Goal: Transaction & Acquisition: Purchase product/service

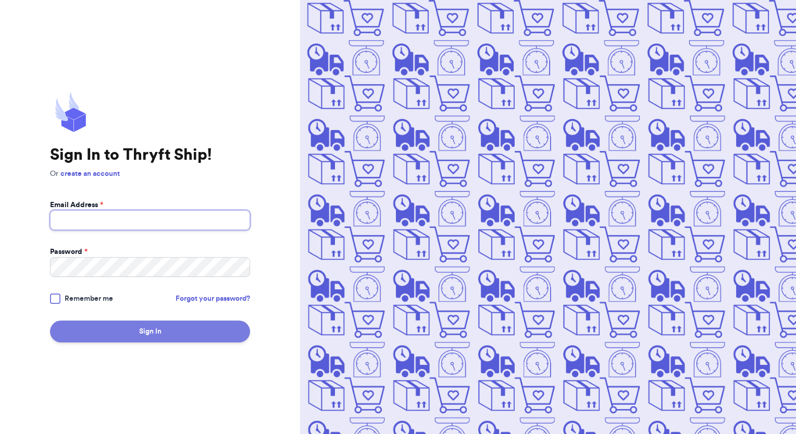
type input "tessagleason2013@gmail.com"
click at [146, 334] on button "Sign In" at bounding box center [150, 332] width 200 height 22
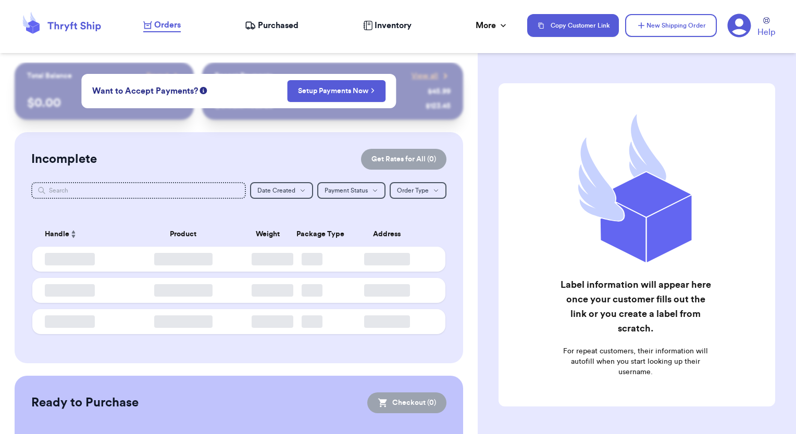
checkbox input "false"
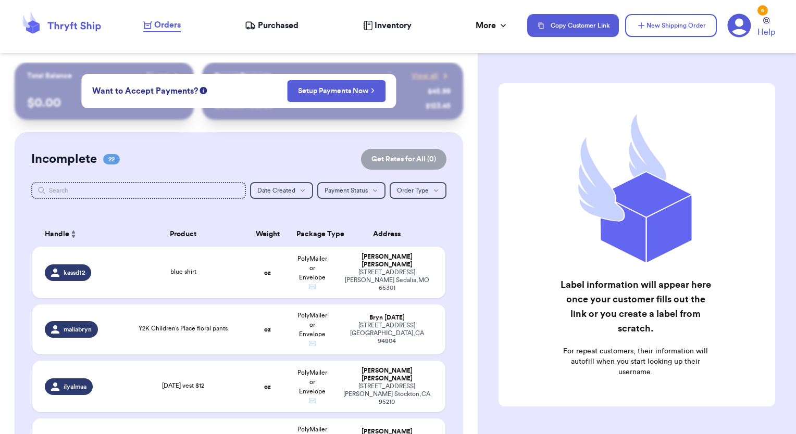
scroll to position [1372, 0]
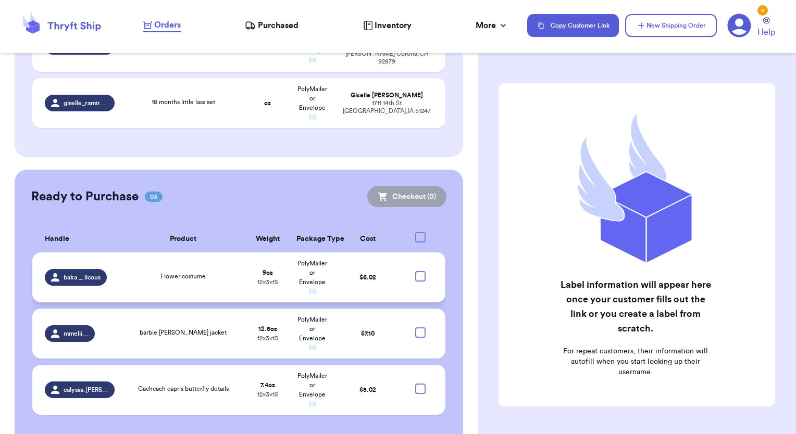
click at [322, 253] on td "PolyMailer or Envelope ✉️" at bounding box center [312, 278] width 44 height 50
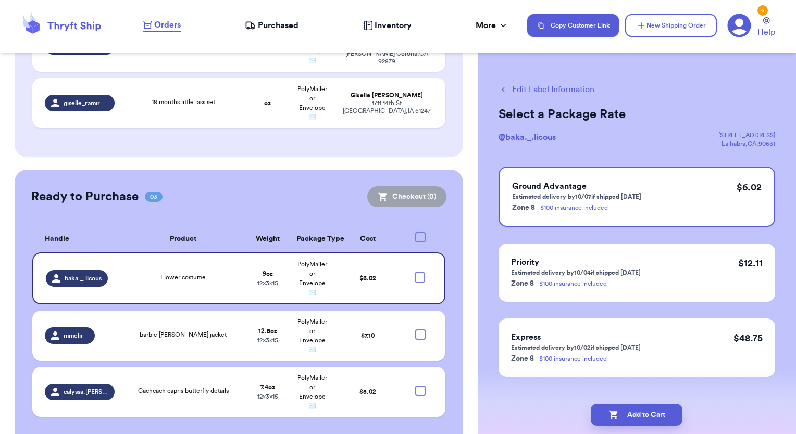
click at [527, 90] on button "Edit Label Information" at bounding box center [547, 89] width 96 height 13
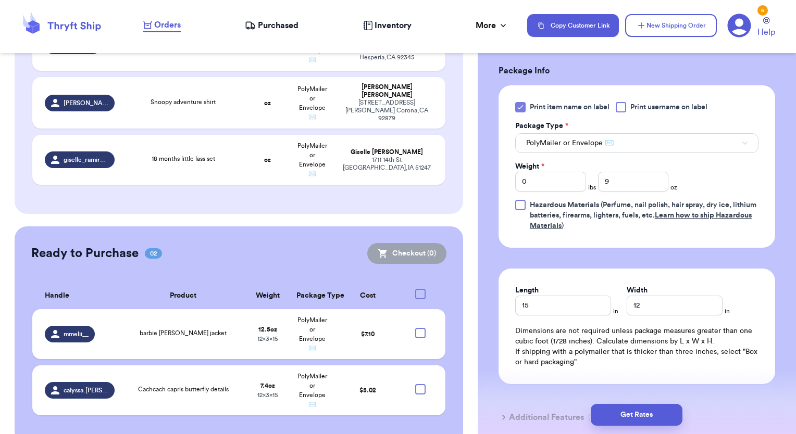
scroll to position [448, 0]
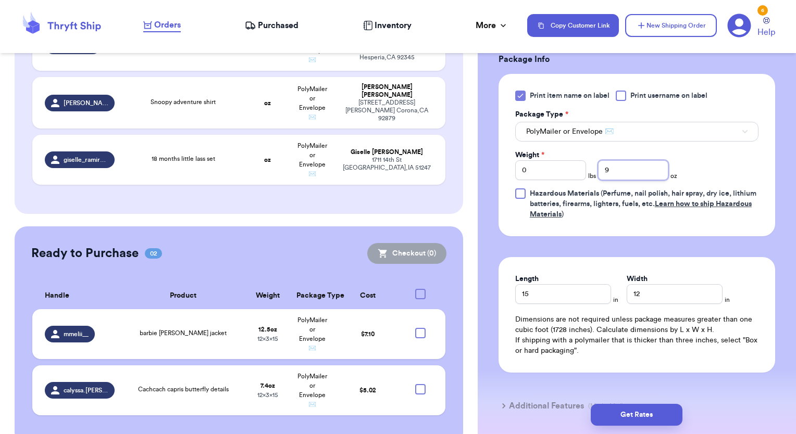
click at [640, 172] on input "9" at bounding box center [633, 170] width 71 height 20
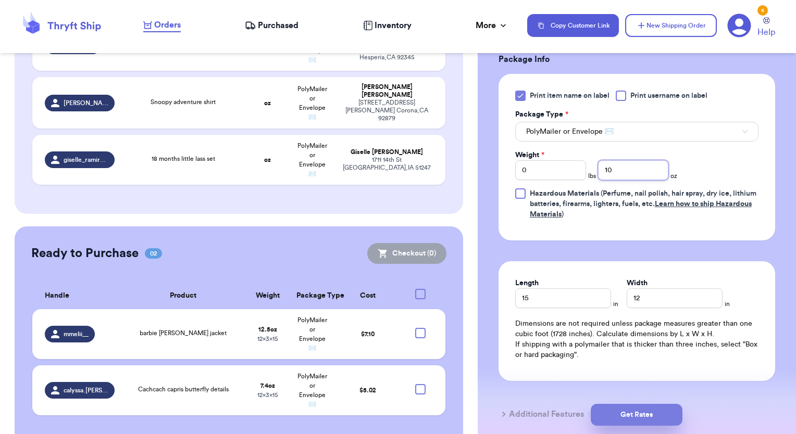
type input "10"
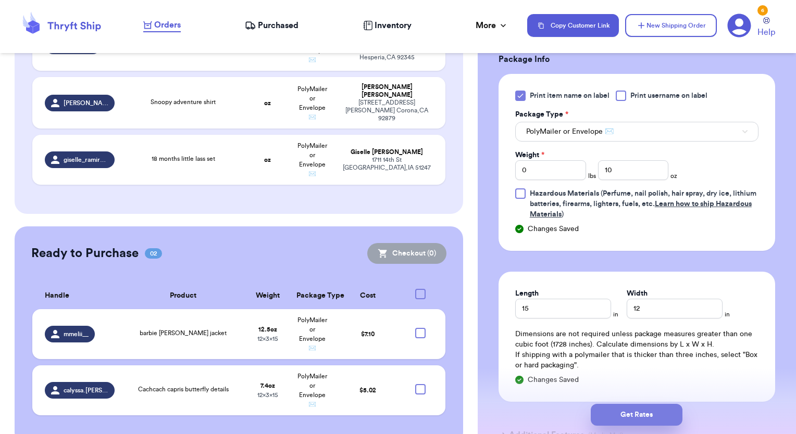
click at [644, 423] on button "Get Rates" at bounding box center [637, 415] width 92 height 22
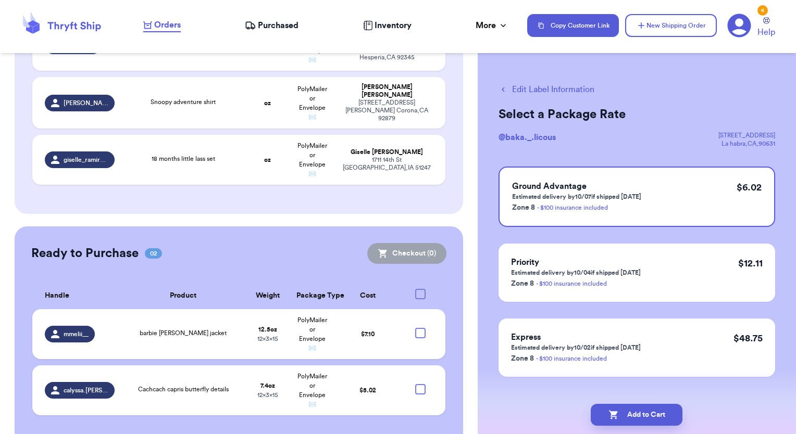
click at [644, 423] on button "Add to Cart" at bounding box center [637, 415] width 92 height 22
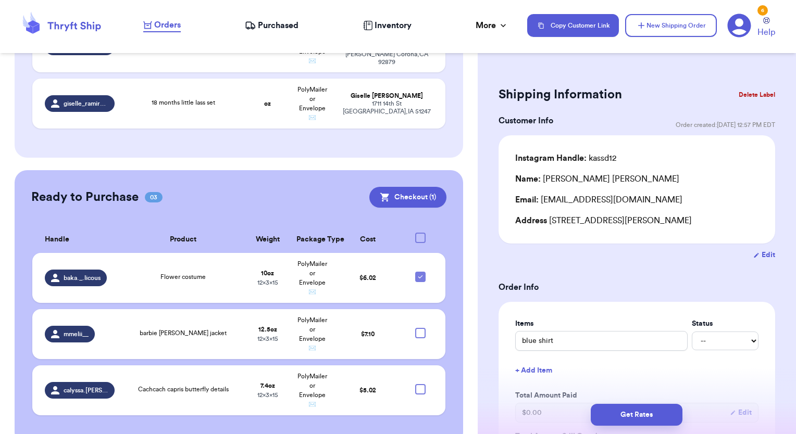
click at [418, 227] on th at bounding box center [423, 240] width 44 height 27
click at [415, 233] on div at bounding box center [420, 238] width 10 height 10
click at [420, 232] on input "checkbox" at bounding box center [420, 232] width 1 height 1
checkbox input "true"
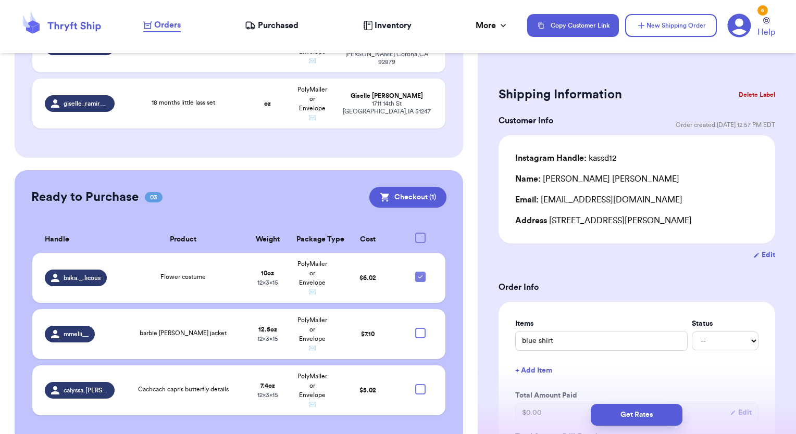
checkbox input "true"
click at [409, 187] on button "Checkout ( 3 )" at bounding box center [407, 197] width 79 height 21
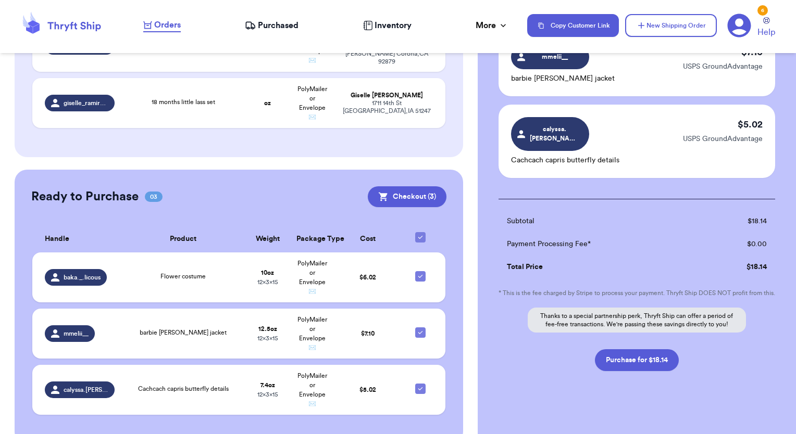
scroll to position [179, 0]
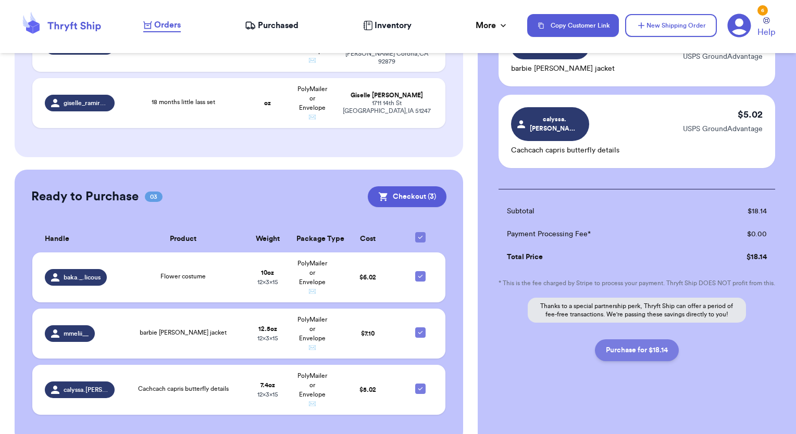
click at [645, 357] on button "Purchase for $18.14" at bounding box center [637, 351] width 84 height 22
checkbox input "false"
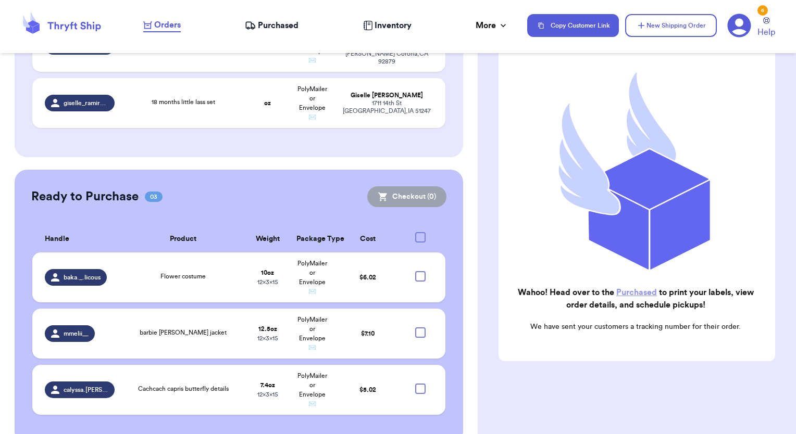
checkbox input "true"
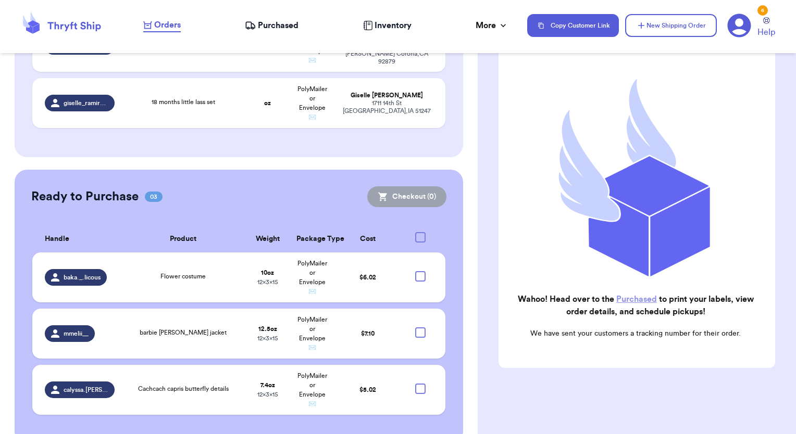
scroll to position [1239, 0]
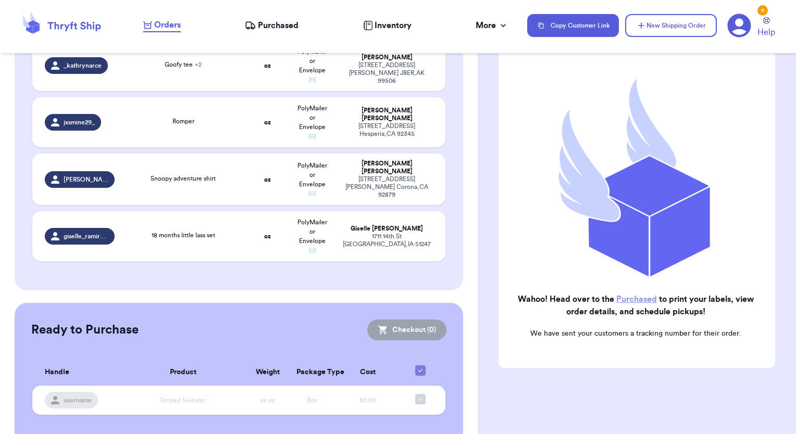
click at [267, 20] on span "Purchased" at bounding box center [278, 25] width 41 height 13
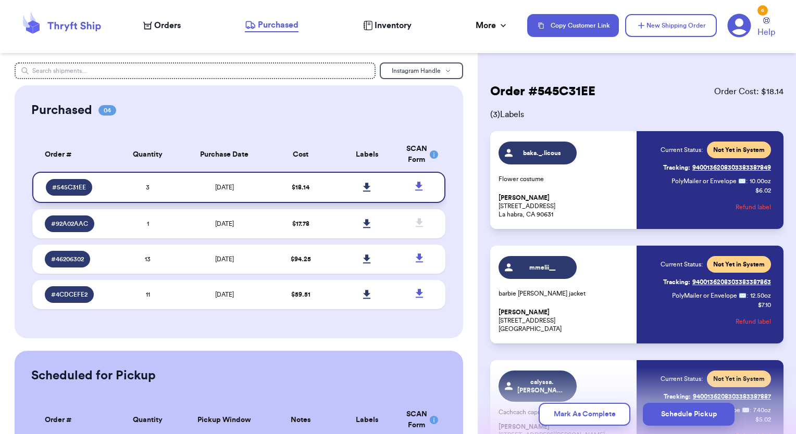
click at [355, 187] on link at bounding box center [366, 187] width 23 height 23
